Goal: Information Seeking & Learning: Learn about a topic

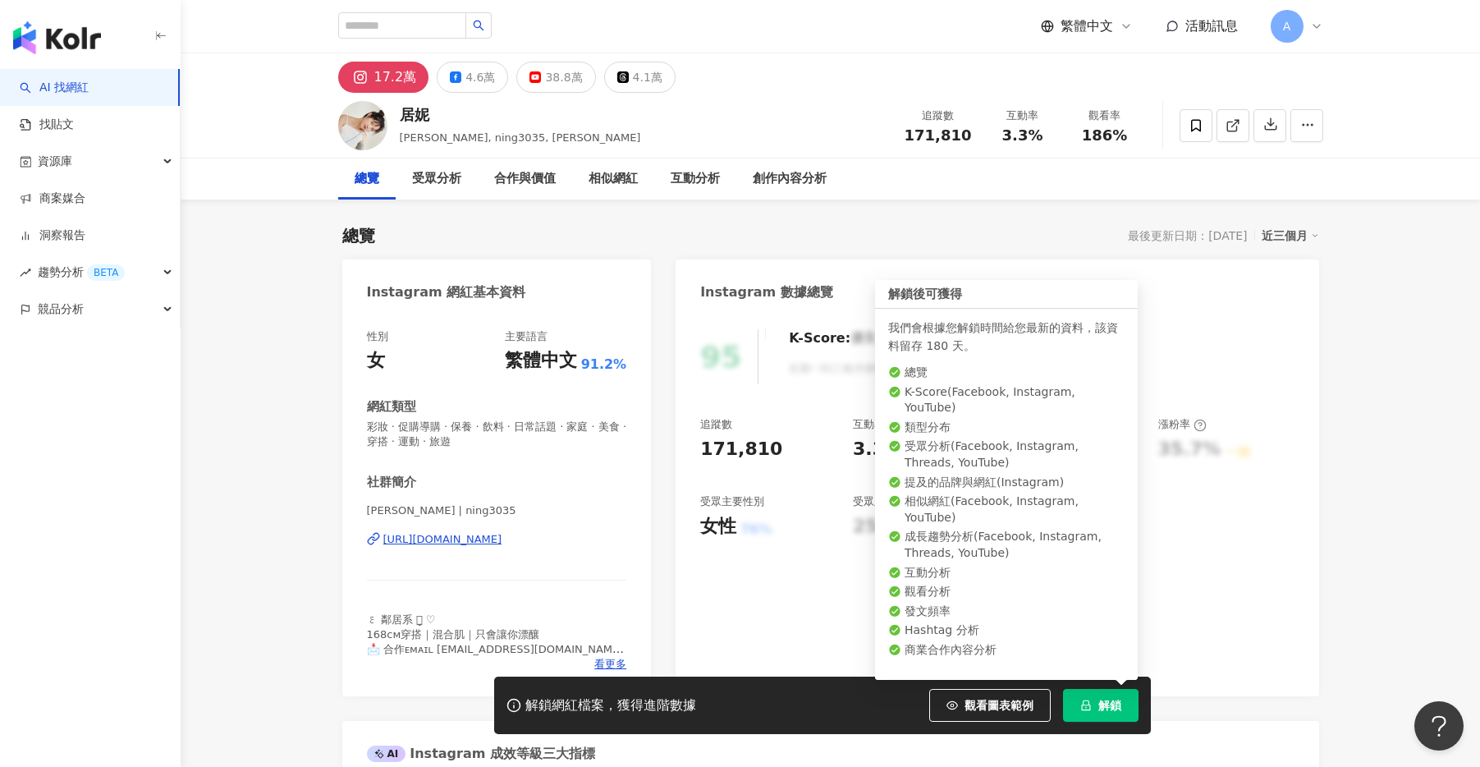
click at [1112, 713] on button "解鎖" at bounding box center [1101, 705] width 76 height 33
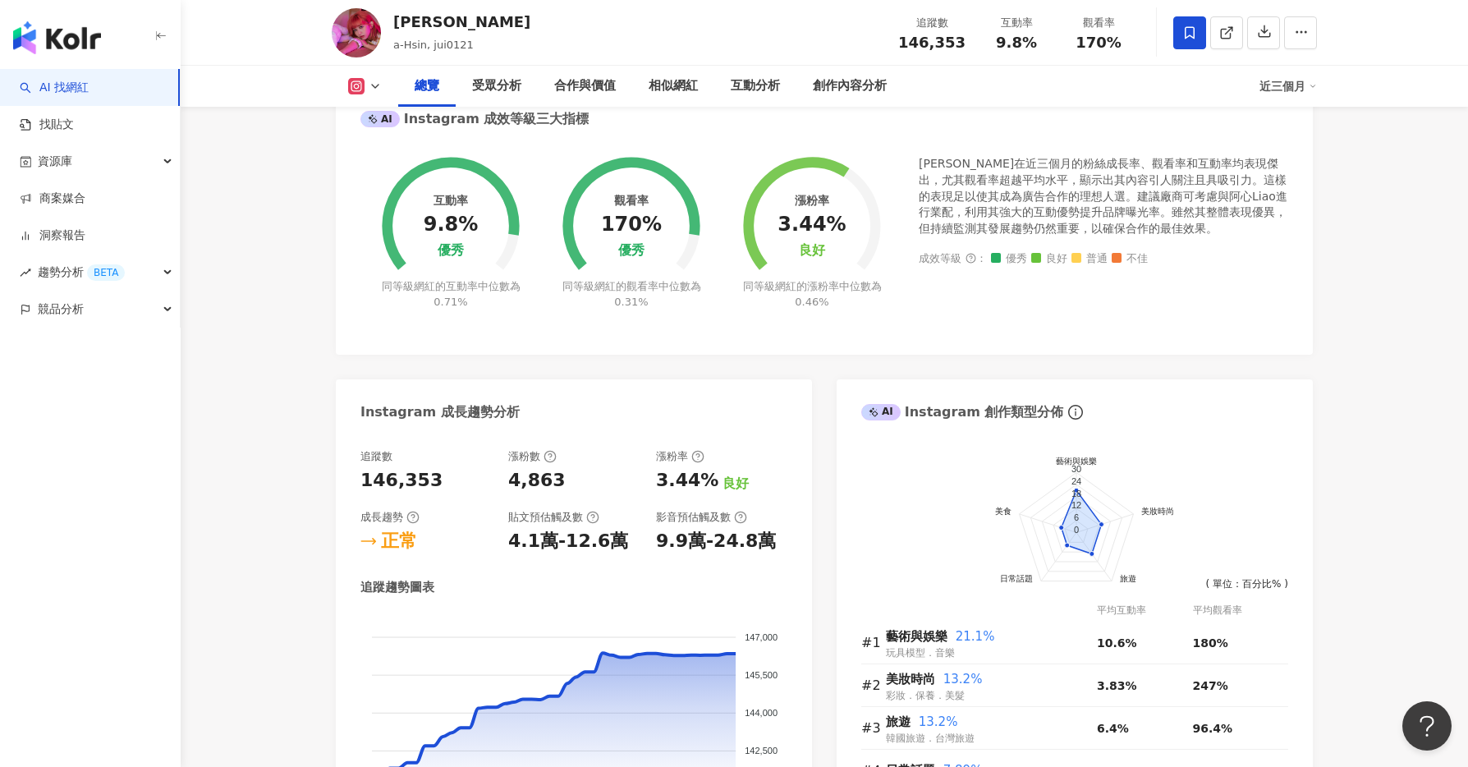
scroll to position [402, 0]
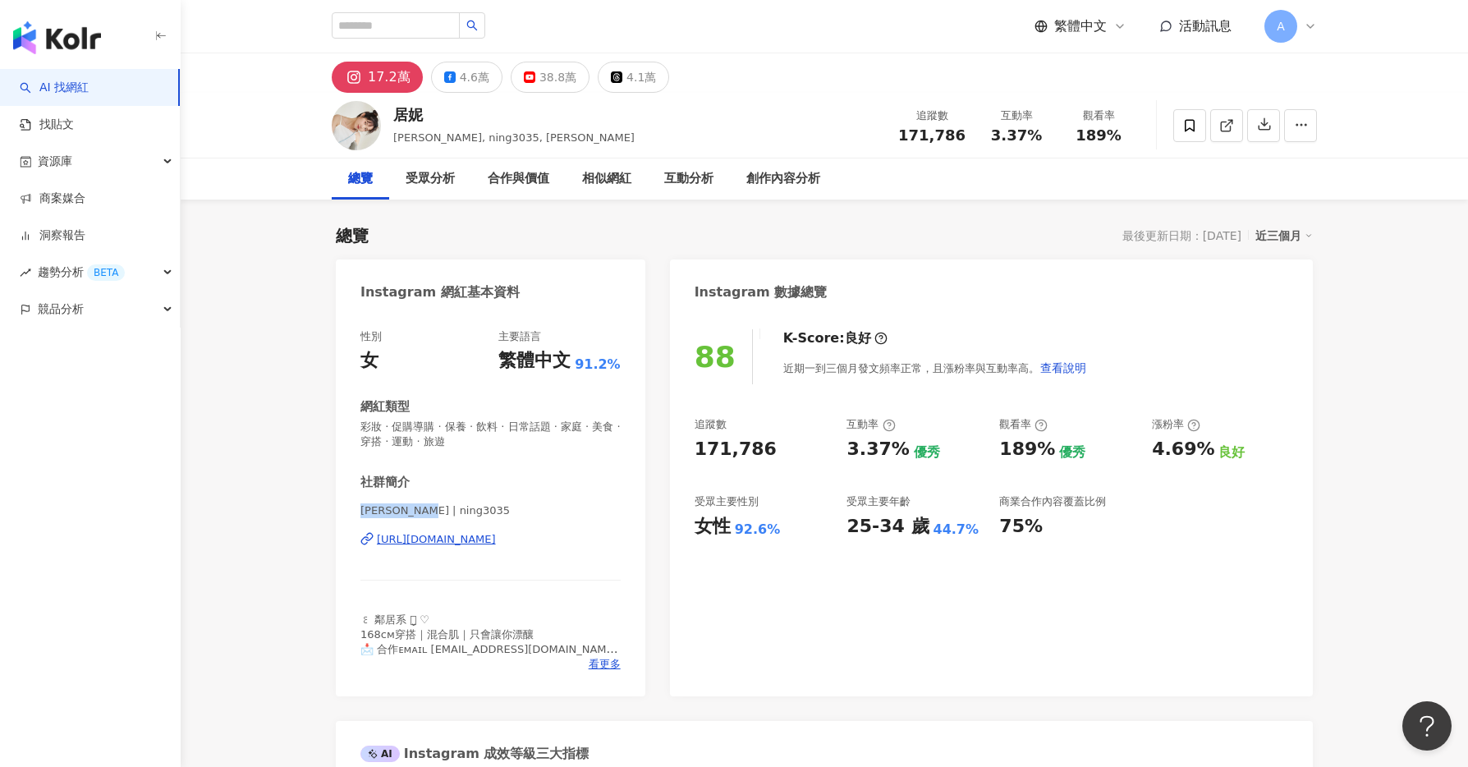
drag, startPoint x: 362, startPoint y: 512, endPoint x: 429, endPoint y: 513, distance: 66.5
click at [429, 513] on span "[PERSON_NAME] | ning3035" at bounding box center [490, 510] width 260 height 15
copy span "GINNY HSIEH"
